Goal: Task Accomplishment & Management: Manage account settings

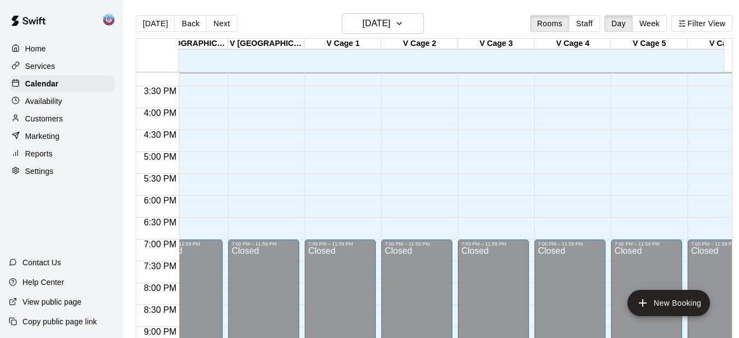
scroll to position [0, 1708]
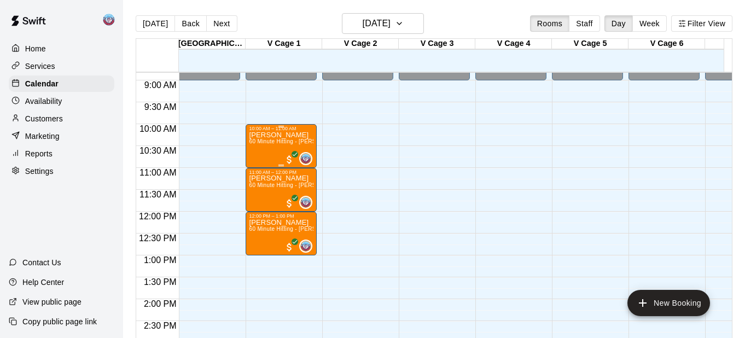
click at [264, 155] on div "[PERSON_NAME] 60 Minute Hitting - [PERSON_NAME]" at bounding box center [281, 300] width 65 height 338
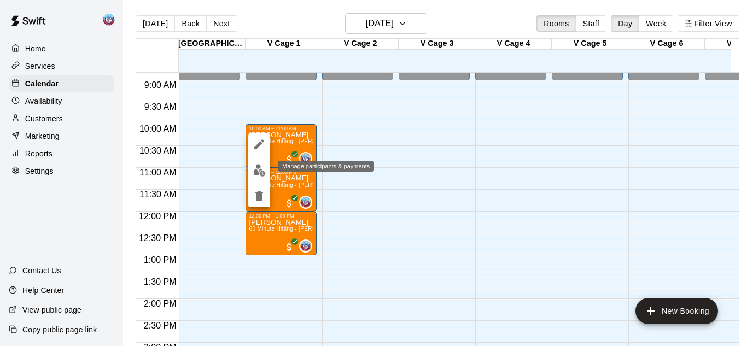
click at [261, 170] on img "edit" at bounding box center [259, 170] width 13 height 13
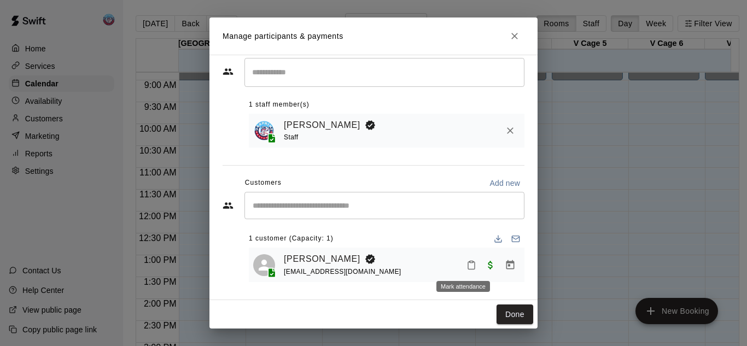
click at [467, 265] on icon "Mark attendance" at bounding box center [472, 265] width 10 height 10
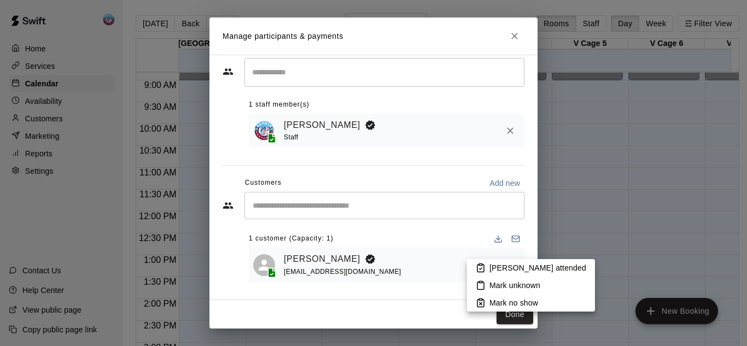
click at [485, 265] on icon at bounding box center [481, 268] width 10 height 10
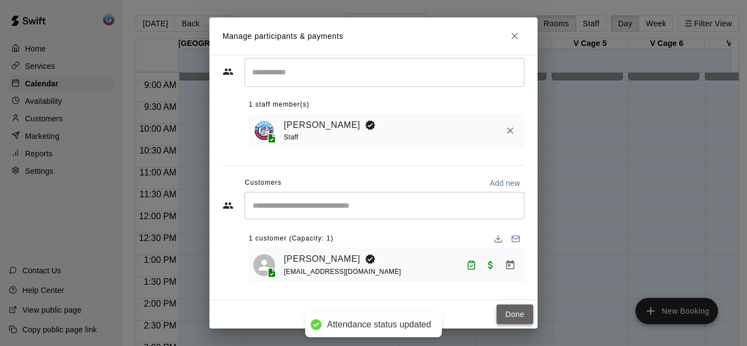
click at [502, 320] on button "Done" at bounding box center [515, 315] width 37 height 20
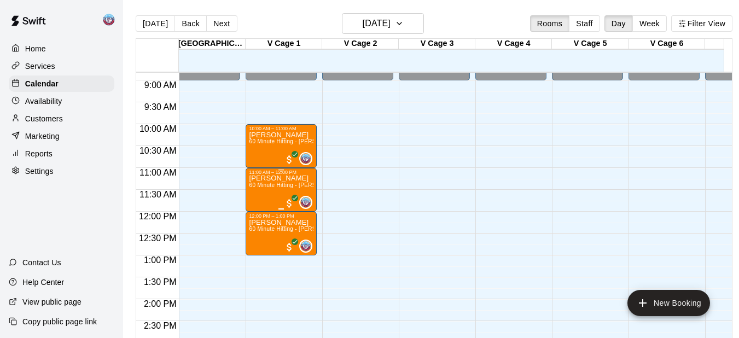
click at [260, 188] on span "60 Minute Hitting - [PERSON_NAME]" at bounding box center [297, 185] width 97 height 6
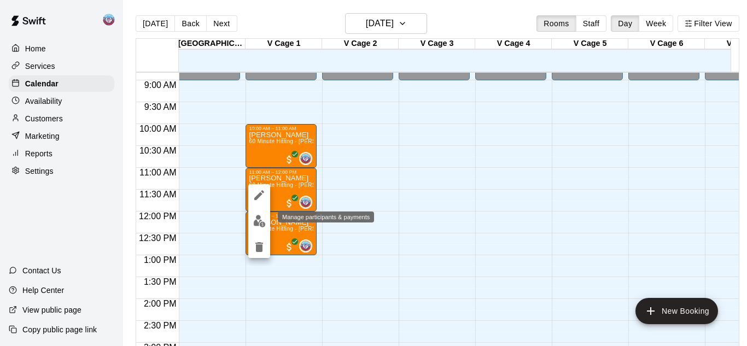
click at [263, 218] on img "edit" at bounding box center [259, 221] width 13 height 13
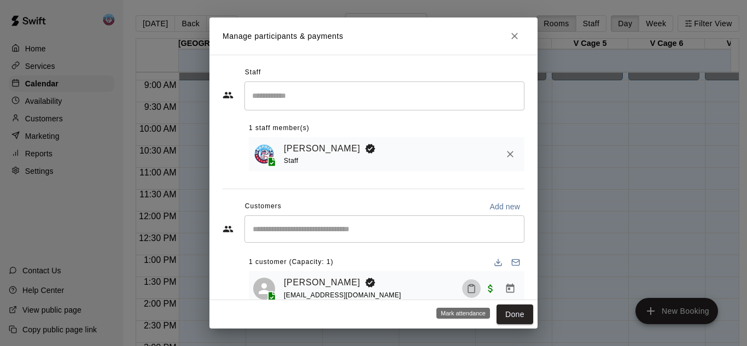
click at [468, 288] on icon "Mark attendance" at bounding box center [471, 290] width 7 height 8
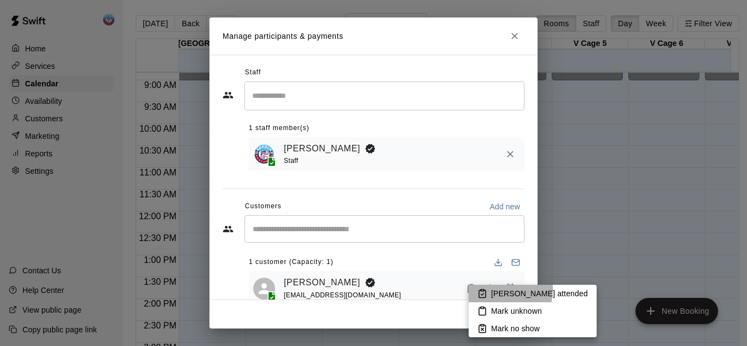
click at [486, 289] on icon at bounding box center [483, 294] width 10 height 10
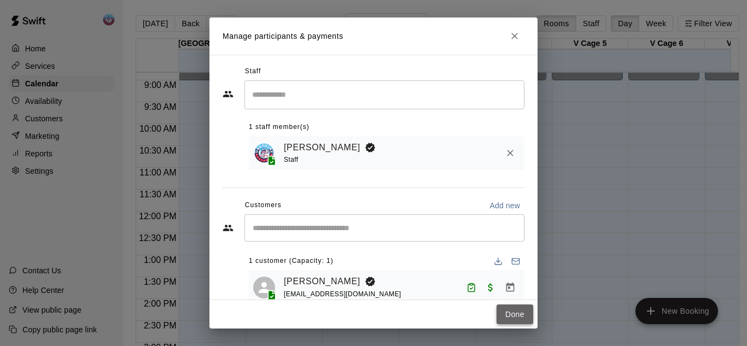
click at [511, 315] on button "Done" at bounding box center [515, 315] width 37 height 20
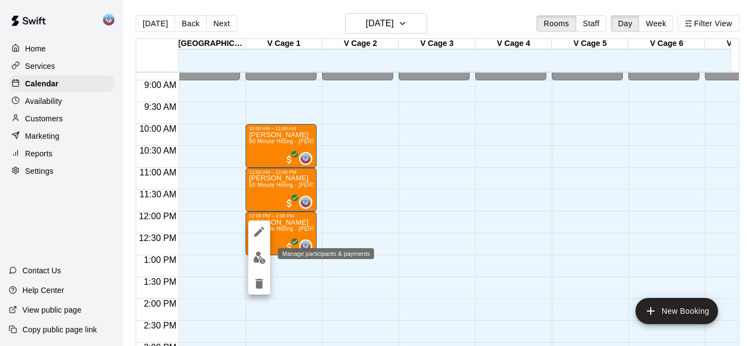
click at [261, 264] on button "edit" at bounding box center [259, 257] width 22 height 21
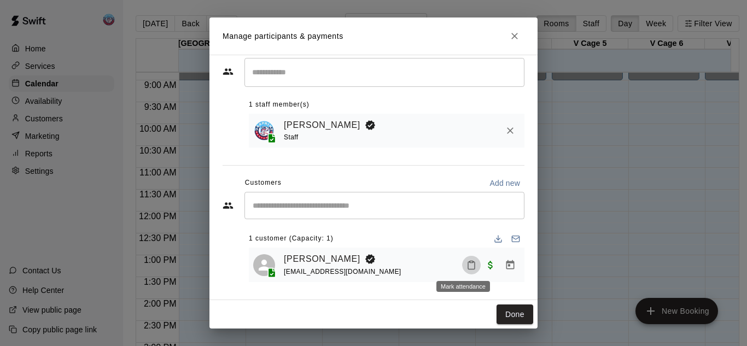
click at [467, 263] on icon "Mark attendance" at bounding box center [472, 265] width 10 height 10
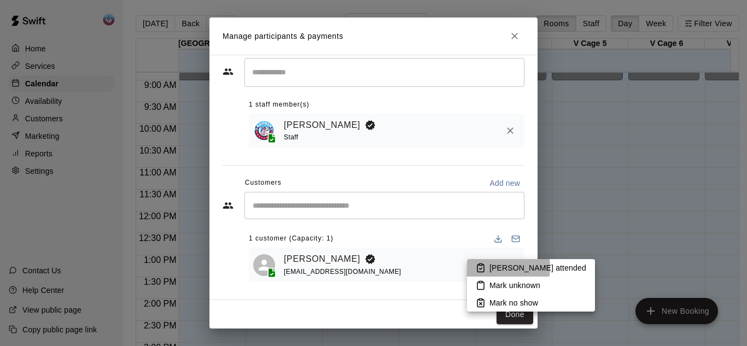
click at [484, 268] on icon at bounding box center [481, 269] width 7 height 8
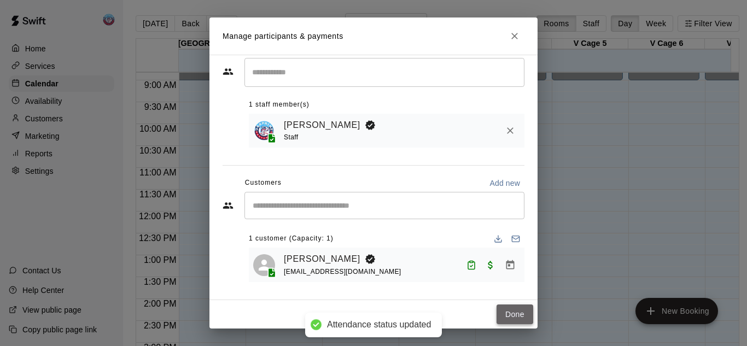
click at [502, 317] on button "Done" at bounding box center [515, 315] width 37 height 20
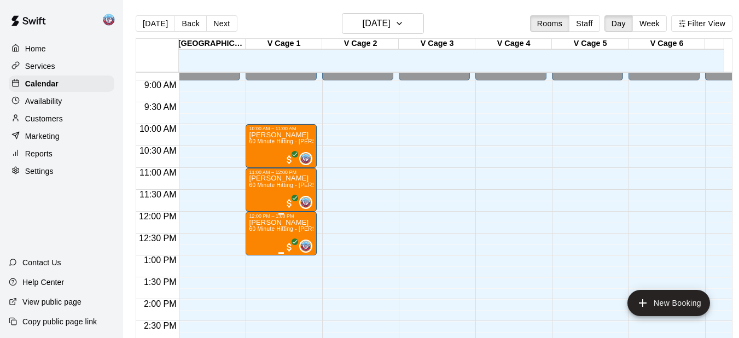
click at [265, 232] on span "60 Minute Hitting - [PERSON_NAME]" at bounding box center [297, 229] width 97 height 6
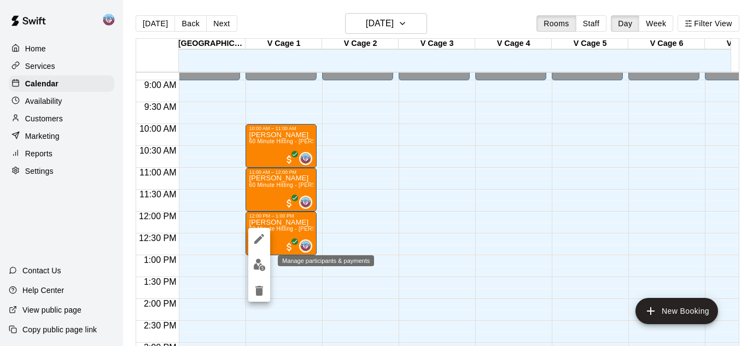
click at [265, 272] on button "edit" at bounding box center [259, 264] width 22 height 21
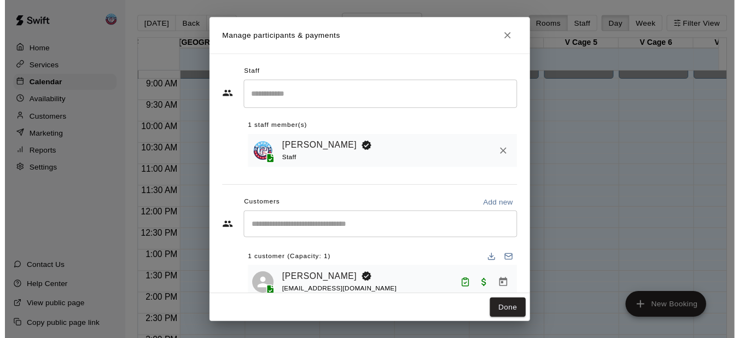
scroll to position [27, 0]
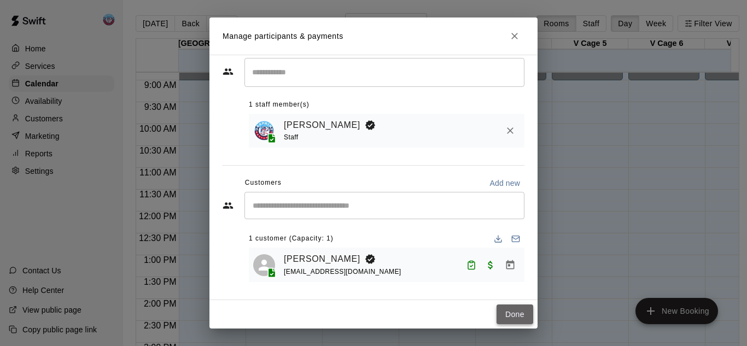
click at [506, 314] on button "Done" at bounding box center [515, 315] width 37 height 20
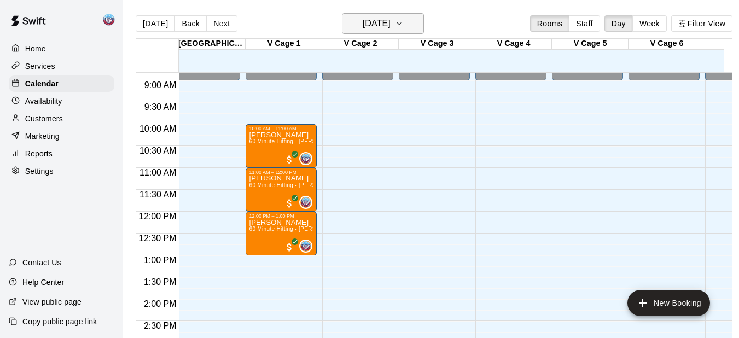
click at [404, 25] on icon "button" at bounding box center [399, 23] width 9 height 13
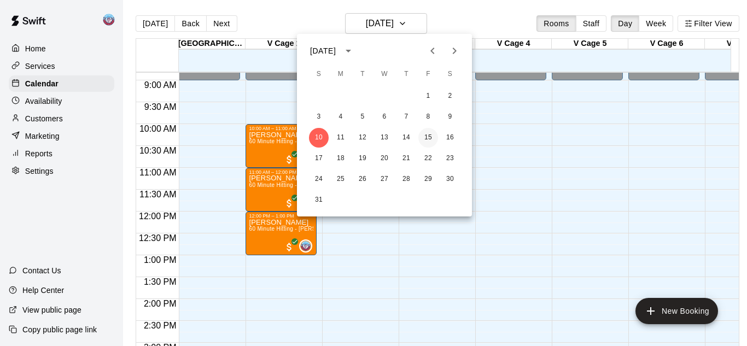
click at [427, 140] on button "15" at bounding box center [429, 138] width 20 height 20
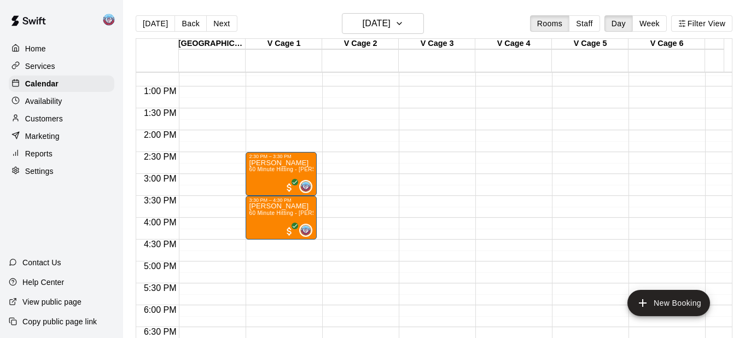
scroll to position [563, 1695]
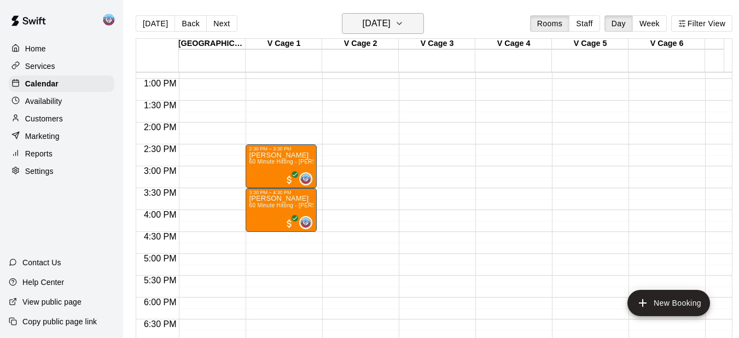
click at [404, 26] on icon "button" at bounding box center [399, 23] width 9 height 13
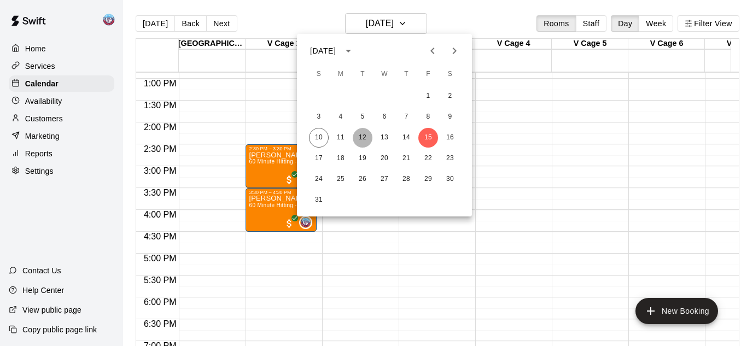
click at [357, 137] on button "12" at bounding box center [363, 138] width 20 height 20
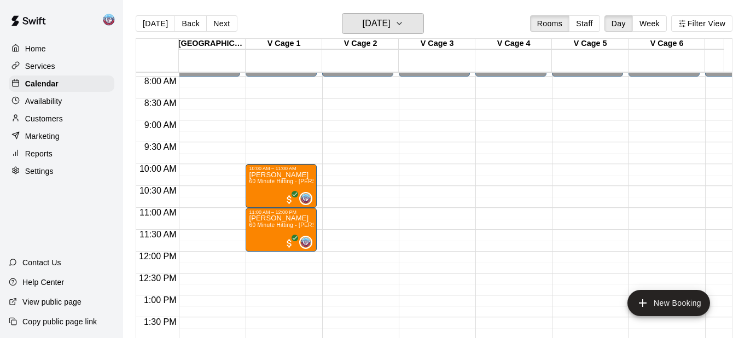
scroll to position [347, 1695]
click at [404, 26] on icon "button" at bounding box center [399, 23] width 9 height 13
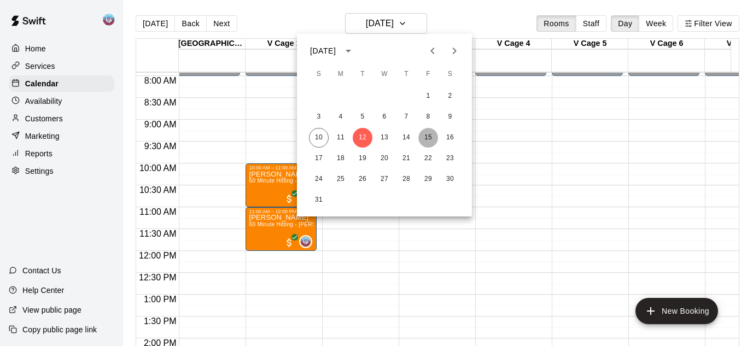
click at [427, 138] on button "15" at bounding box center [429, 138] width 20 height 20
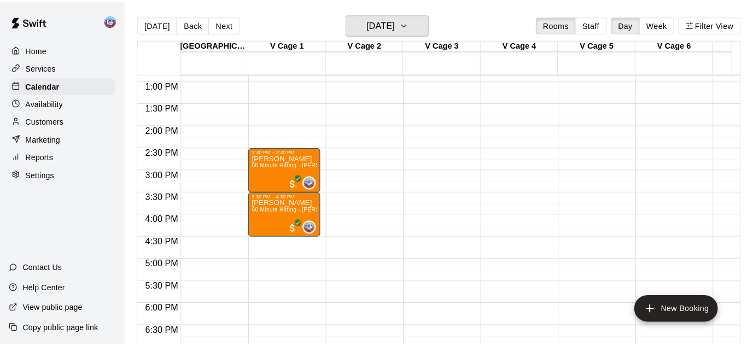
scroll to position [592, 1695]
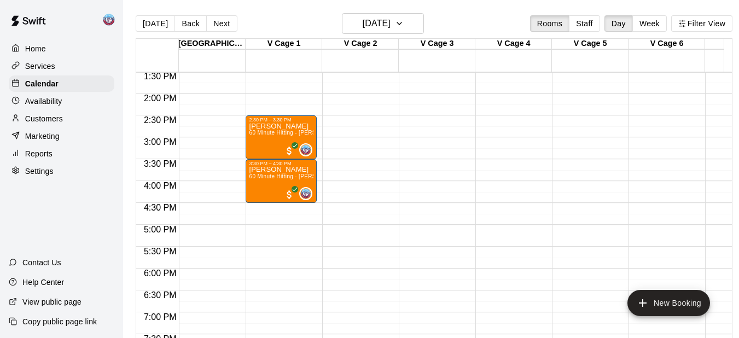
click at [276, 208] on div "12:00 AM – 10:00 AM Closed 10:00 AM – 11:00 AM [PERSON_NAME] 60 Minute Hitting …" at bounding box center [281, 6] width 71 height 1051
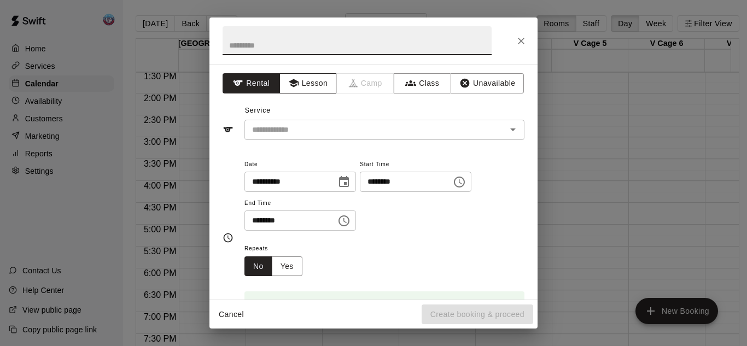
click at [320, 83] on button "Lesson" at bounding box center [308, 83] width 57 height 20
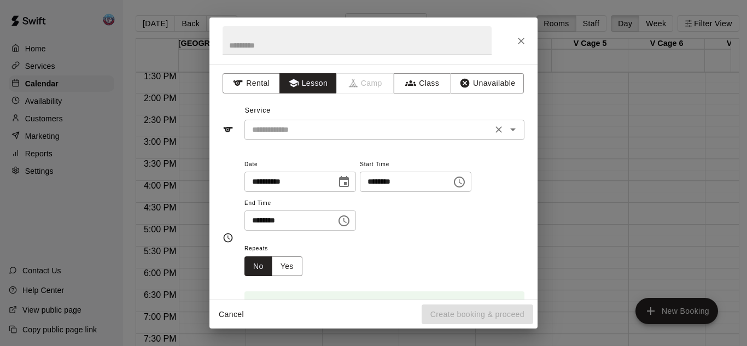
click at [317, 127] on input "text" at bounding box center [368, 130] width 241 height 14
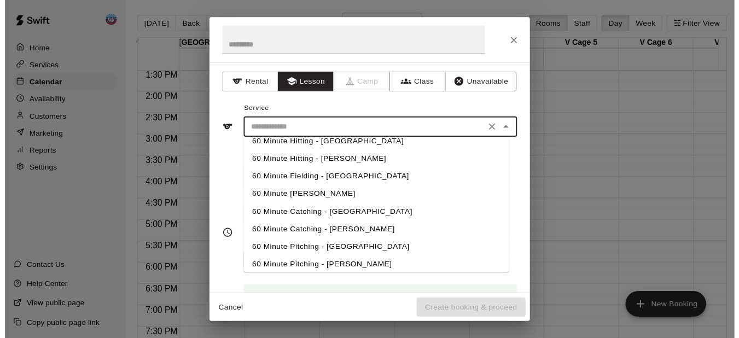
scroll to position [166, 0]
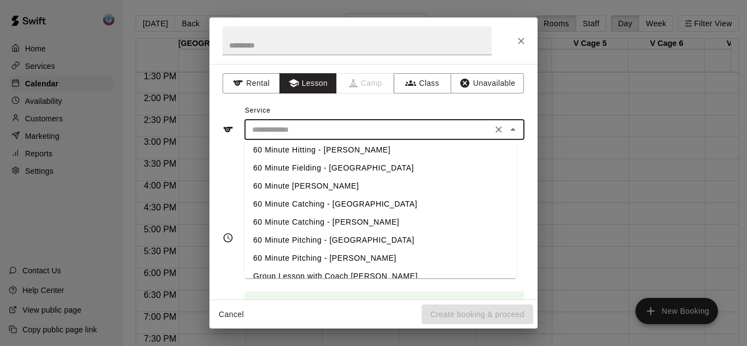
click at [306, 149] on li "60 Minute Hitting - [PERSON_NAME]" at bounding box center [381, 150] width 272 height 18
type input "**********"
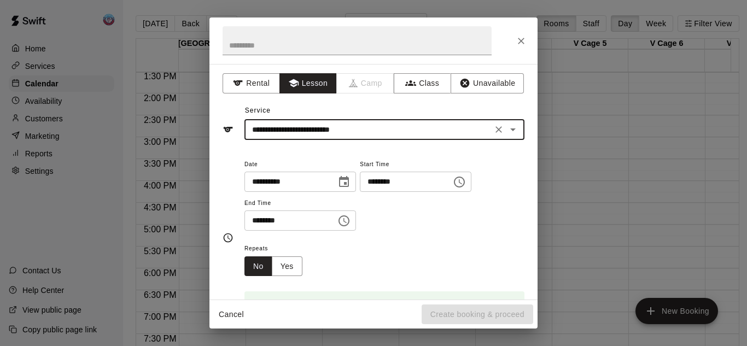
click at [266, 223] on input "********" at bounding box center [287, 221] width 84 height 20
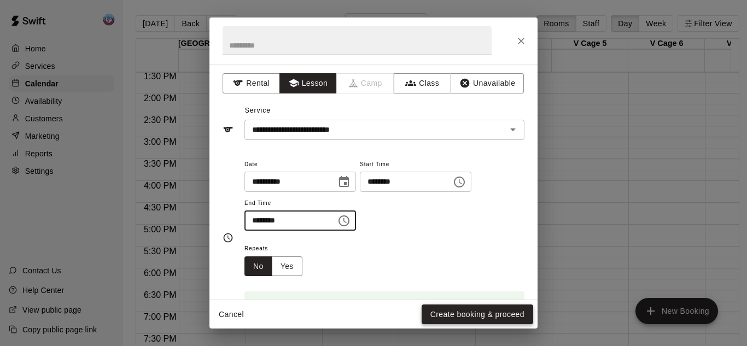
type input "********"
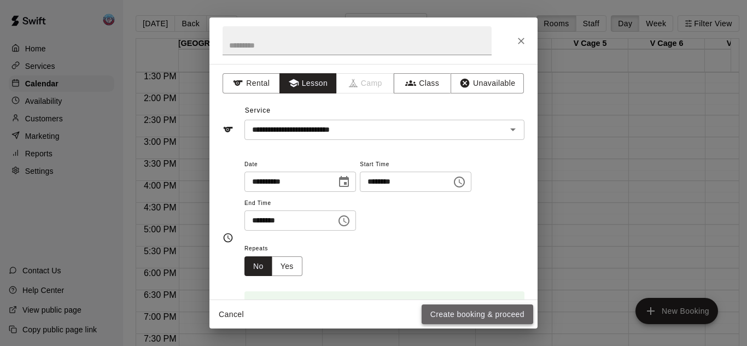
click at [447, 322] on button "Create booking & proceed" at bounding box center [478, 315] width 112 height 20
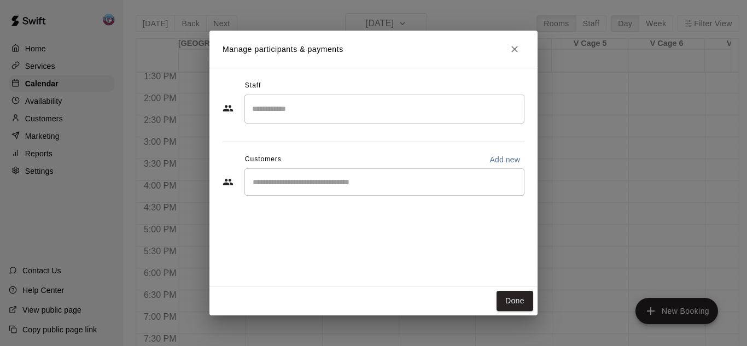
click at [318, 108] on input "Search staff" at bounding box center [385, 109] width 270 height 19
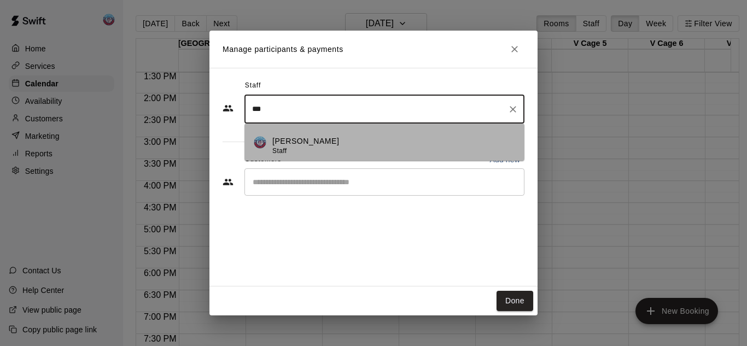
click at [316, 141] on p "[PERSON_NAME]" at bounding box center [306, 141] width 67 height 11
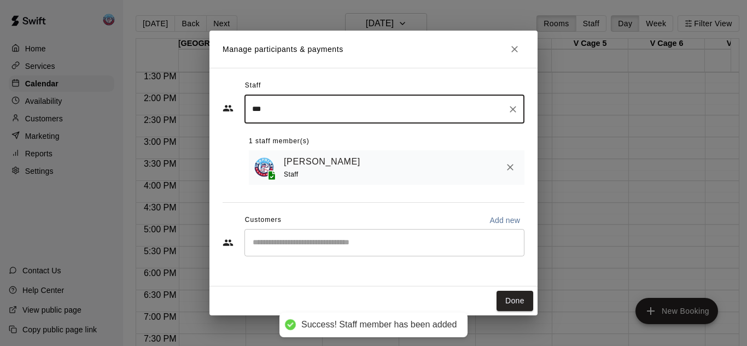
type input "***"
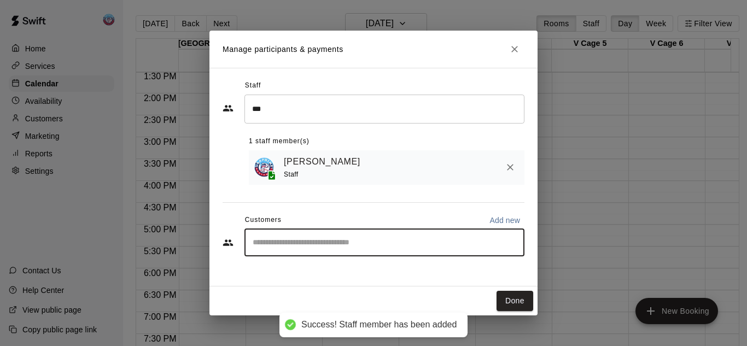
click at [324, 247] on input "Start typing to search customers..." at bounding box center [385, 242] width 270 height 11
type input "****"
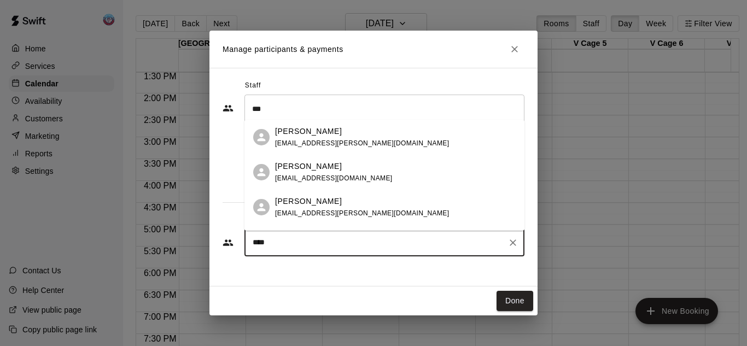
click at [299, 141] on span "[EMAIL_ADDRESS][PERSON_NAME][DOMAIN_NAME]" at bounding box center [362, 144] width 174 height 8
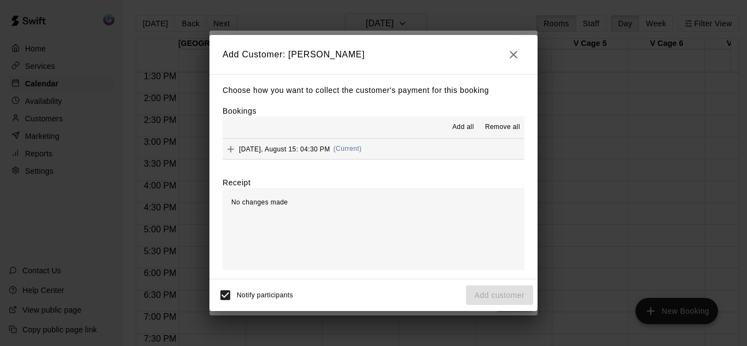
click at [462, 130] on span "Add all" at bounding box center [464, 127] width 22 height 11
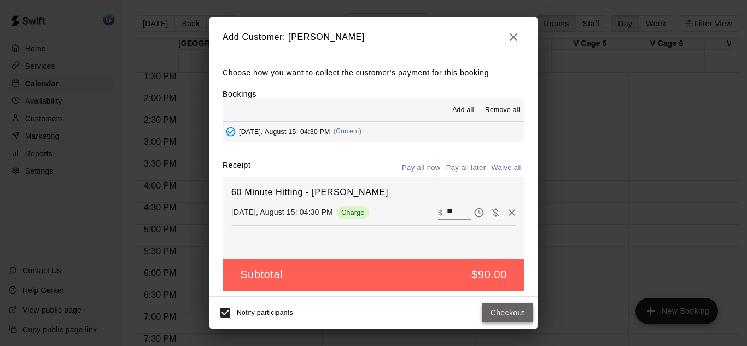
click at [491, 312] on button "Checkout" at bounding box center [507, 313] width 51 height 20
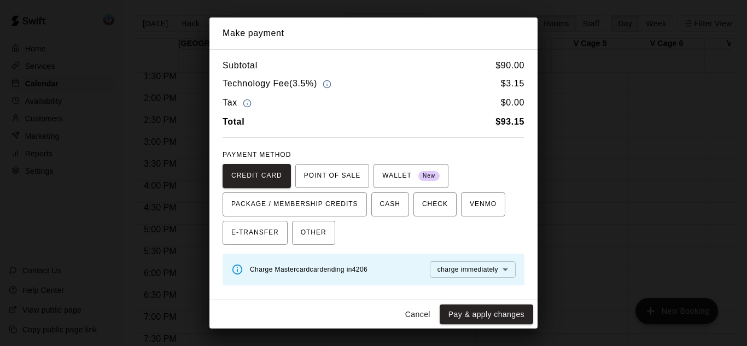
click at [402, 315] on button "Cancel" at bounding box center [418, 315] width 35 height 20
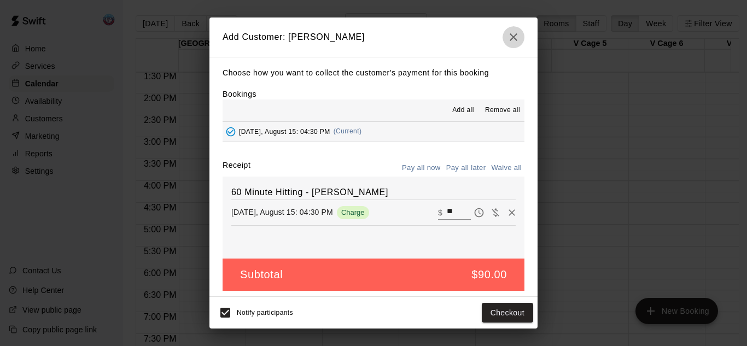
click at [513, 26] on button "button" at bounding box center [514, 37] width 22 height 22
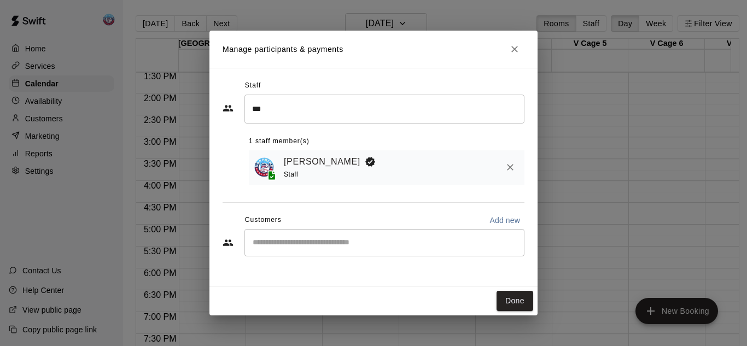
click at [333, 241] on input "Start typing to search customers..." at bounding box center [385, 242] width 270 height 11
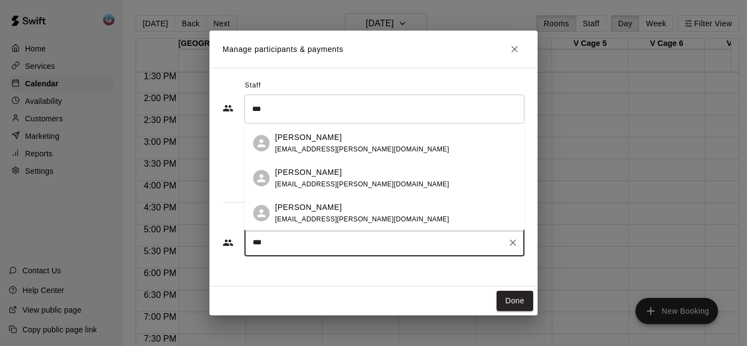
type input "****"
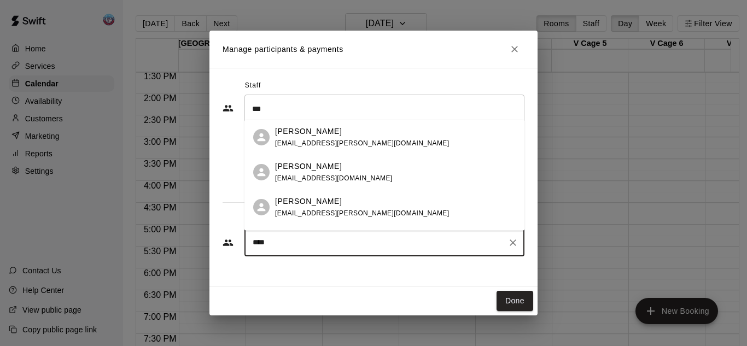
click at [310, 208] on div "[PERSON_NAME] [EMAIL_ADDRESS][PERSON_NAME][DOMAIN_NAME]" at bounding box center [362, 208] width 174 height 24
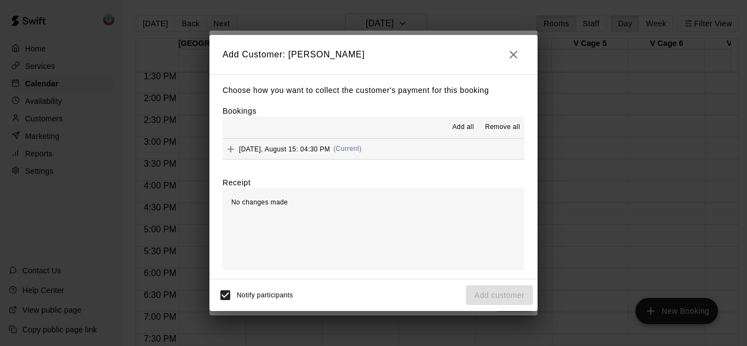
click at [459, 131] on span "Add all" at bounding box center [464, 127] width 22 height 11
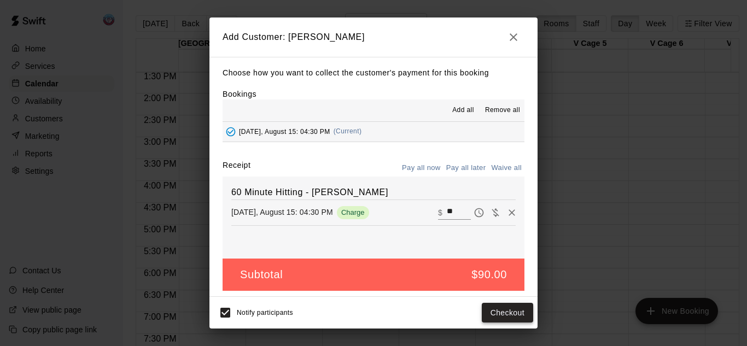
click at [492, 318] on button "Checkout" at bounding box center [507, 313] width 51 height 20
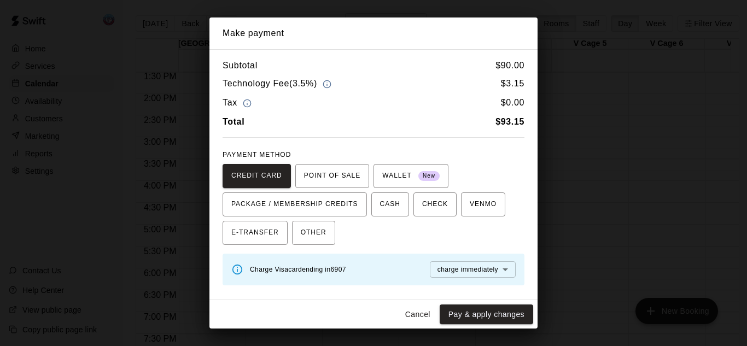
click at [408, 317] on button "Cancel" at bounding box center [418, 315] width 35 height 20
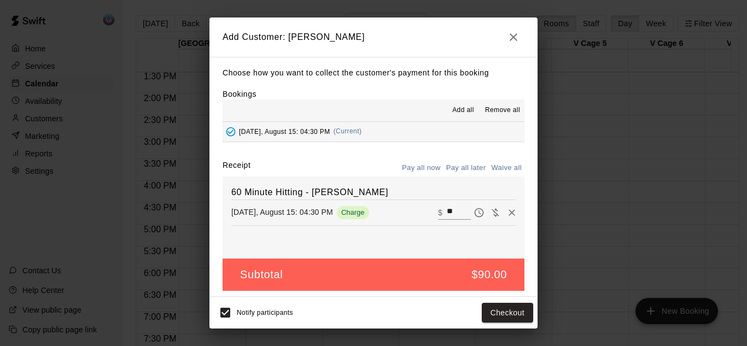
click at [512, 32] on icon "button" at bounding box center [513, 37] width 13 height 13
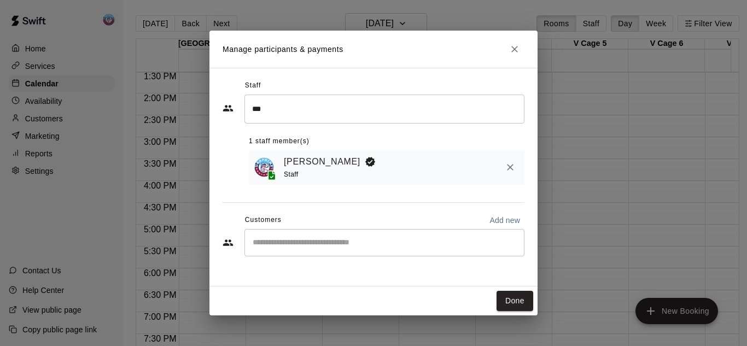
click at [512, 59] on h2 "Manage participants & payments" at bounding box center [374, 49] width 328 height 37
click at [513, 47] on icon "Close" at bounding box center [514, 49] width 11 height 11
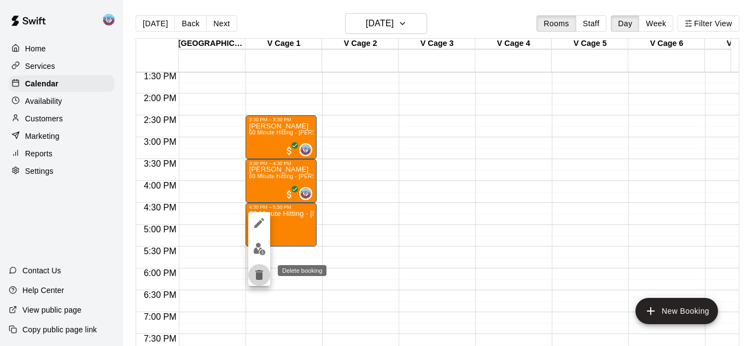
click at [259, 275] on icon "delete" at bounding box center [260, 275] width 8 height 10
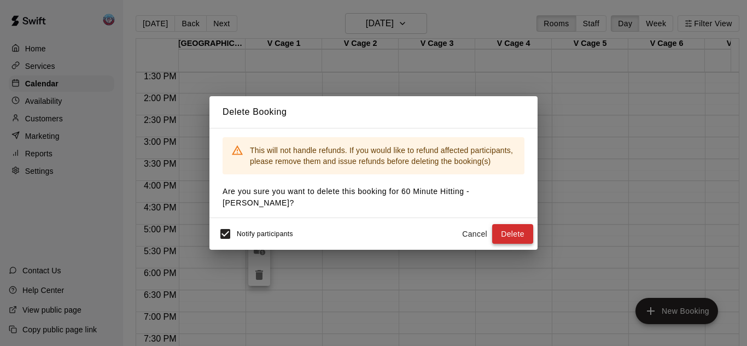
click at [505, 224] on button "Delete" at bounding box center [512, 234] width 41 height 20
